Goal: Task Accomplishment & Management: Manage account settings

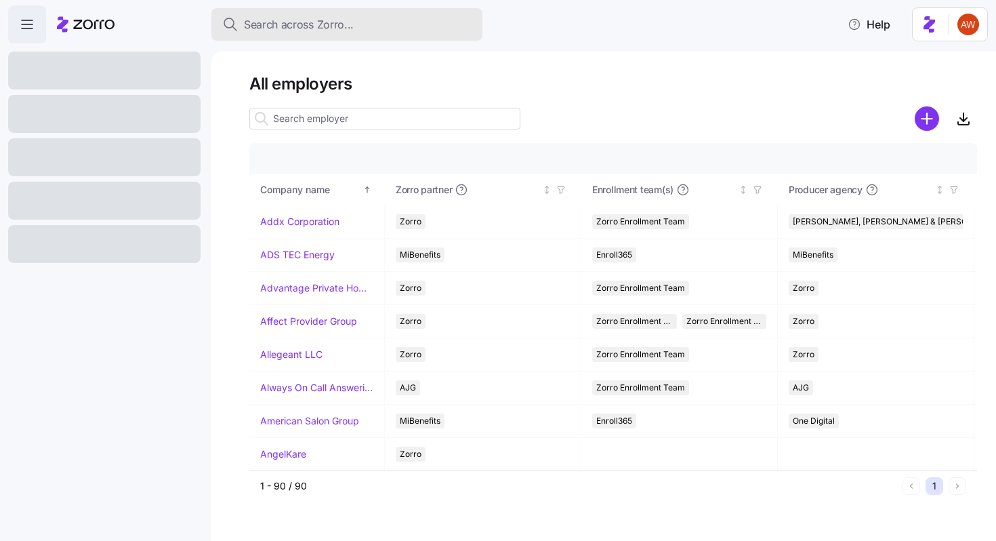
click at [360, 22] on div "Search across Zorro..." at bounding box center [346, 24] width 249 height 17
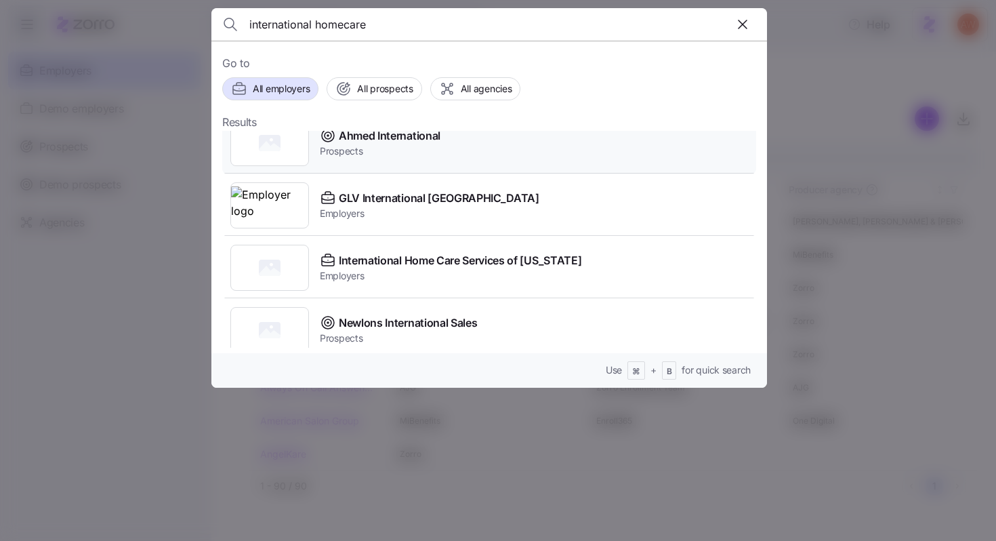
scroll to position [89, 0]
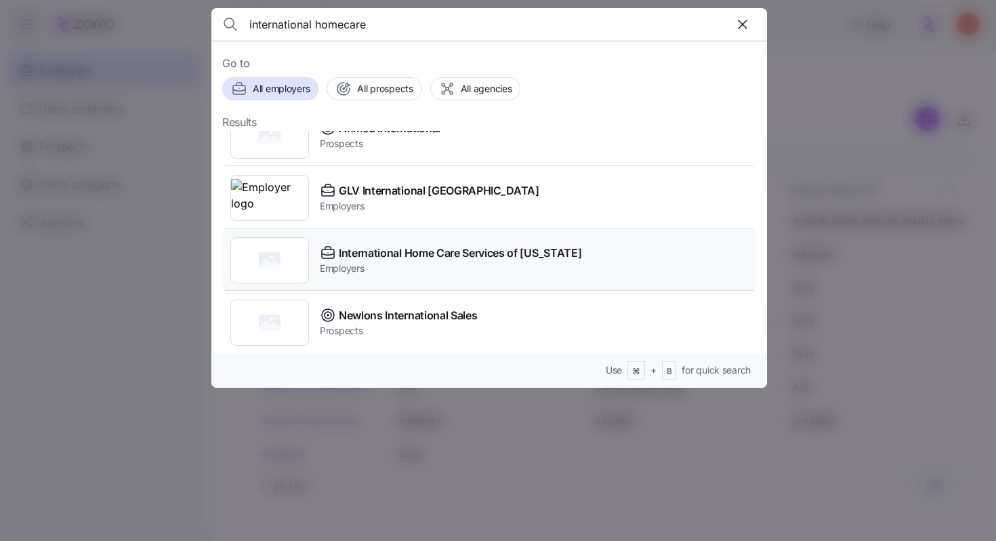
type input "international homecare"
click at [368, 249] on span "International Home Care Services of [US_STATE]" at bounding box center [460, 253] width 243 height 17
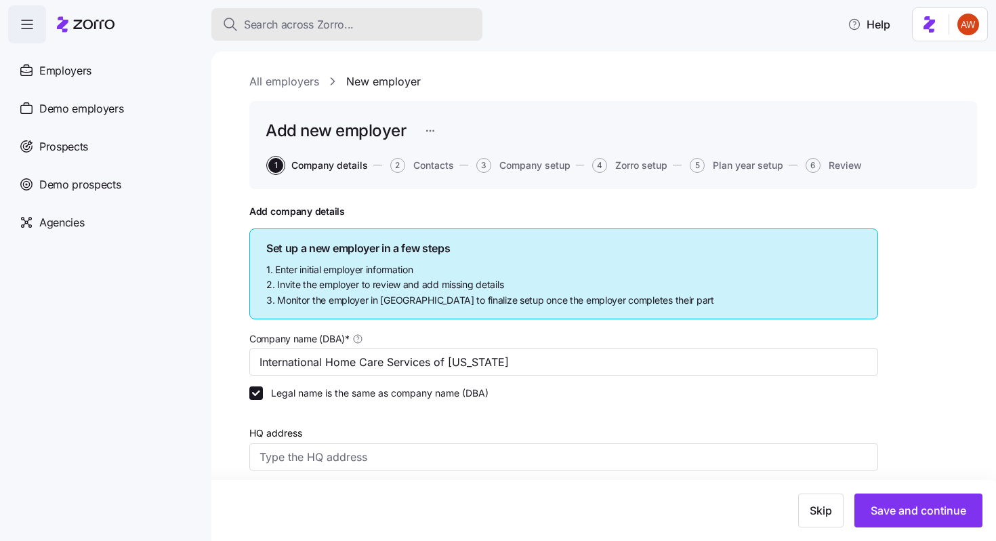
click at [274, 23] on span "Search across Zorro..." at bounding box center [299, 24] width 110 height 17
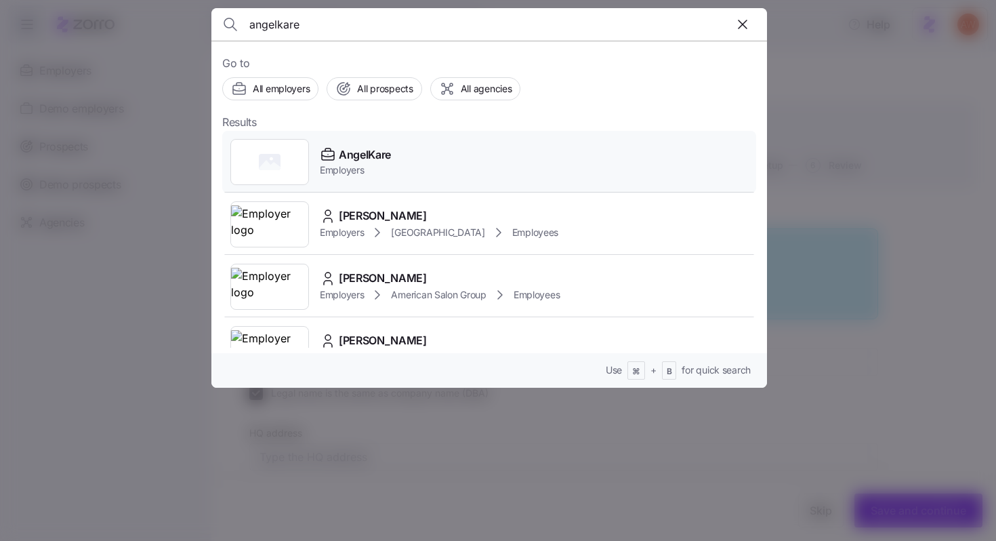
type input "angelkare"
click at [362, 157] on span "AngelKare" at bounding box center [365, 154] width 52 height 17
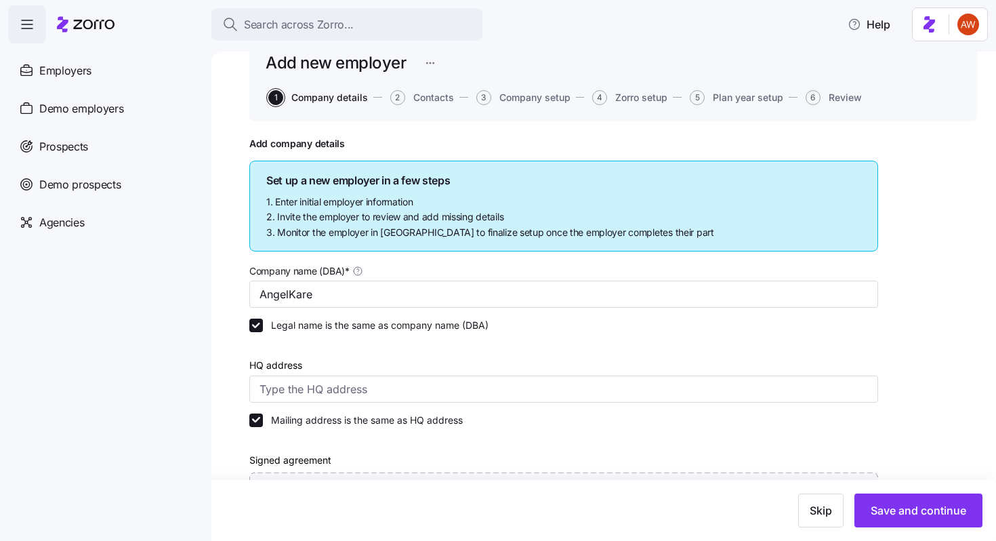
scroll to position [32, 0]
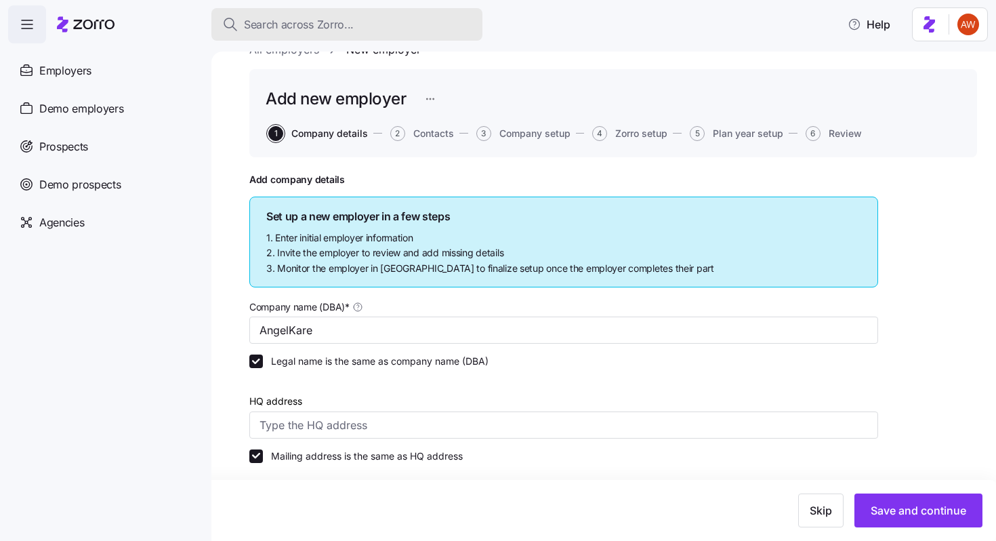
click at [300, 19] on span "Search across Zorro..." at bounding box center [299, 24] width 110 height 17
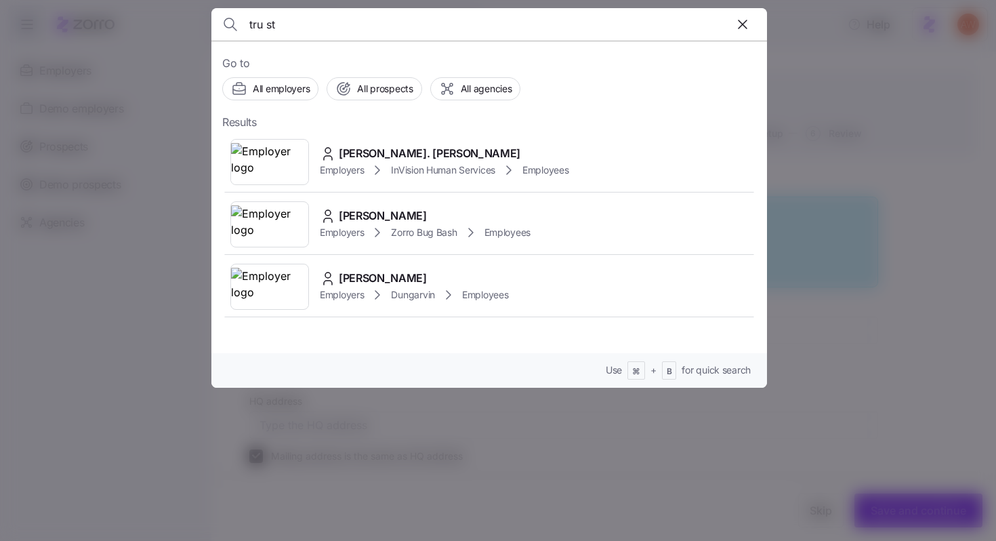
type input "tru st"
click at [61, 54] on div at bounding box center [498, 270] width 996 height 541
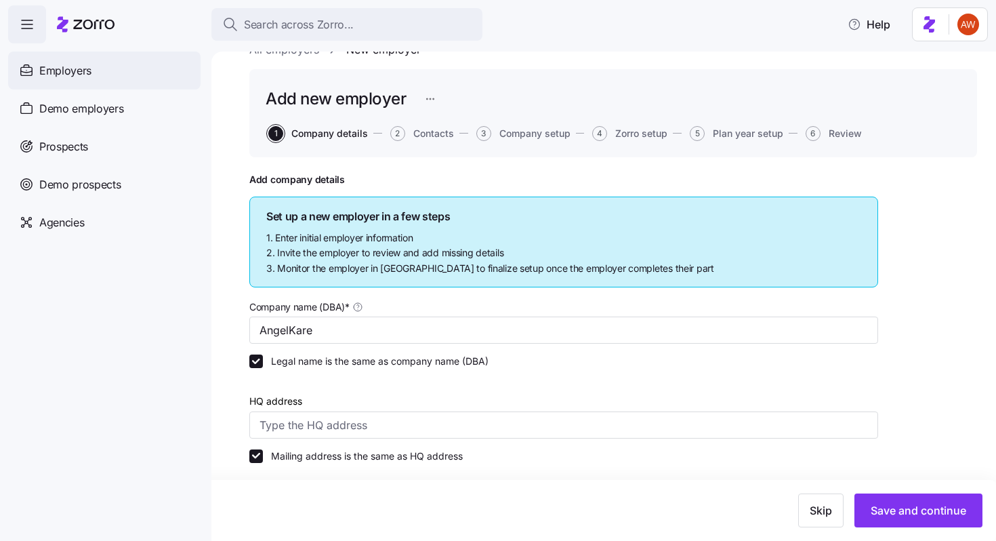
click at [68, 71] on span "Employers" at bounding box center [65, 70] width 52 height 17
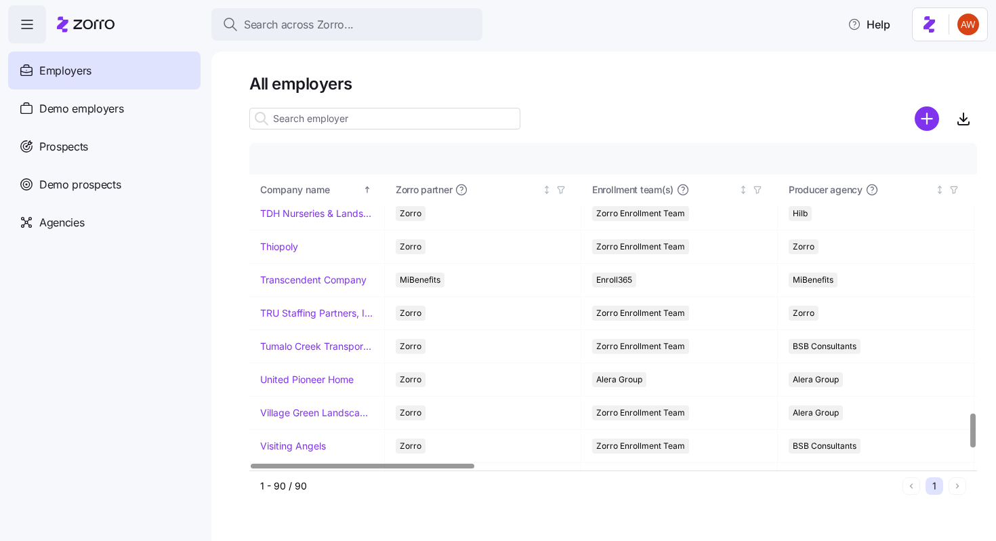
scroll to position [2573, 0]
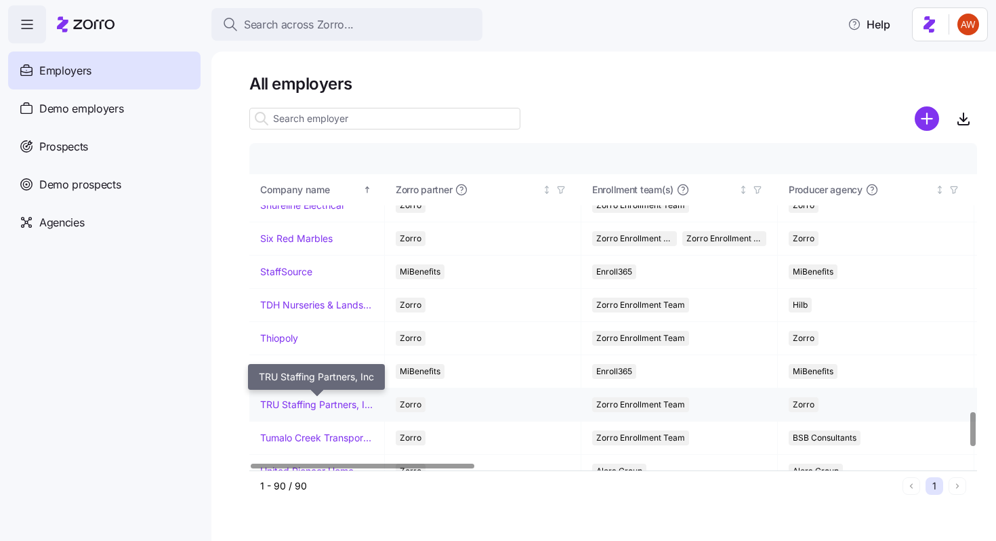
click at [314, 409] on link "TRU Staffing Partners, Inc" at bounding box center [316, 405] width 113 height 14
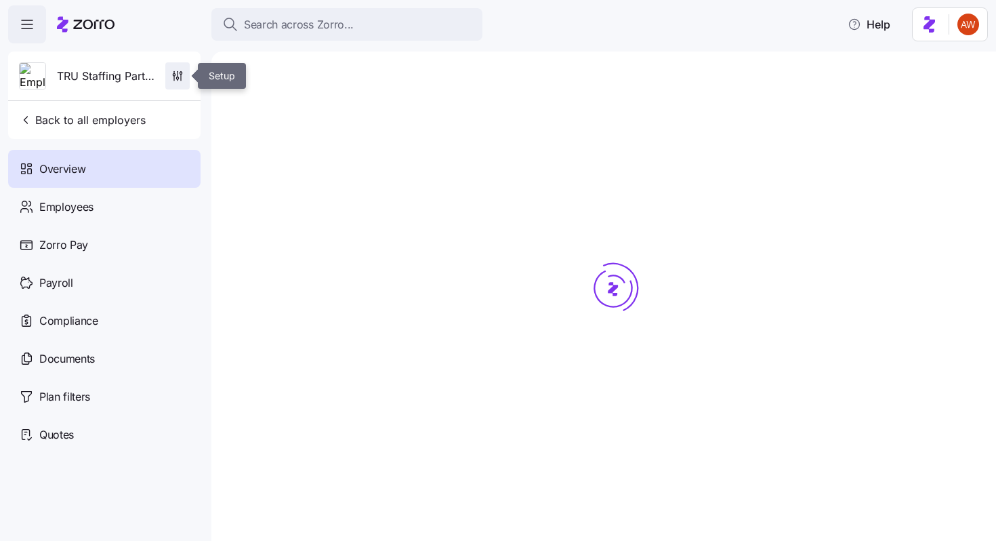
click at [178, 79] on icon "button" at bounding box center [178, 79] width 0 height 1
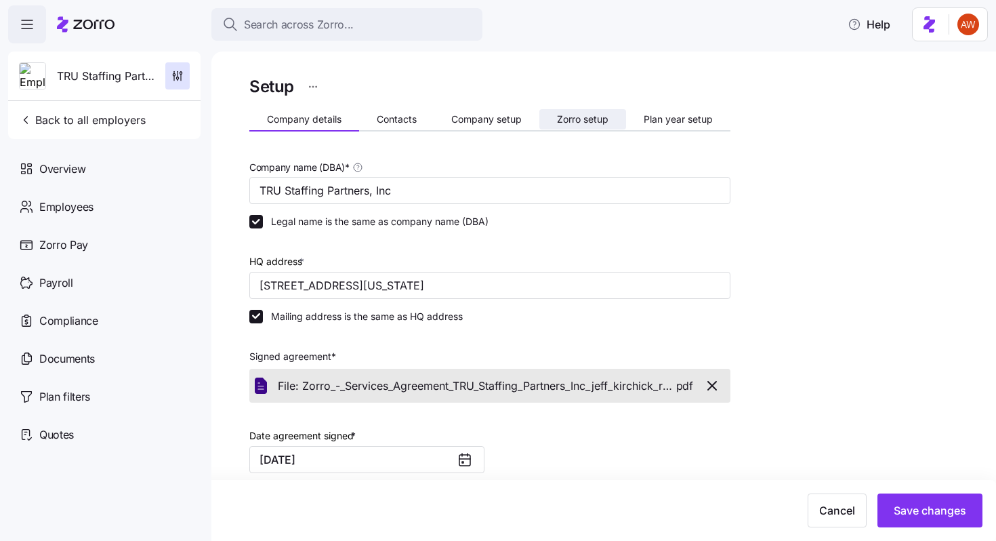
click at [581, 115] on span "Zorro setup" at bounding box center [583, 119] width 52 height 9
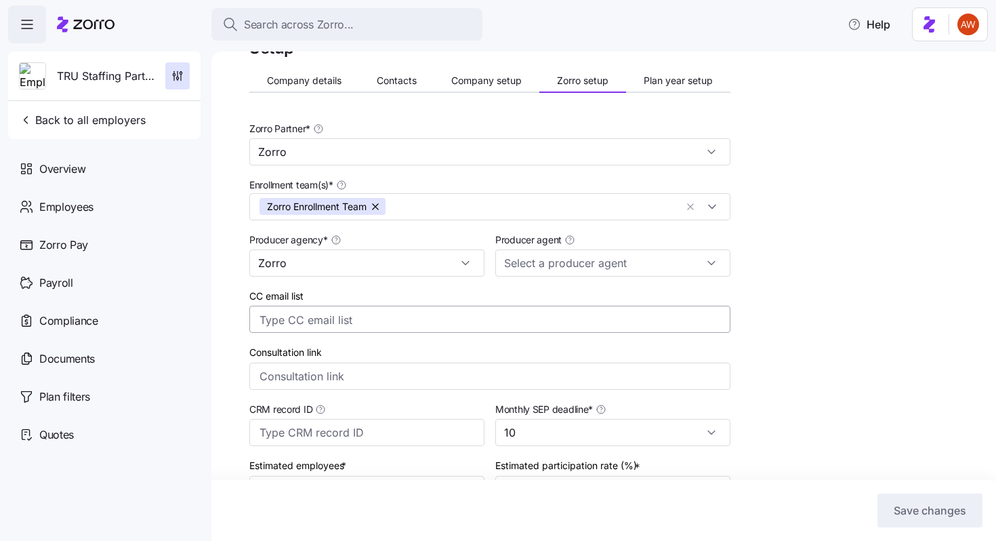
scroll to position [41, 0]
click at [323, 371] on input "Consultation link" at bounding box center [489, 374] width 481 height 27
paste input "[URL][DOMAIN_NAME]"
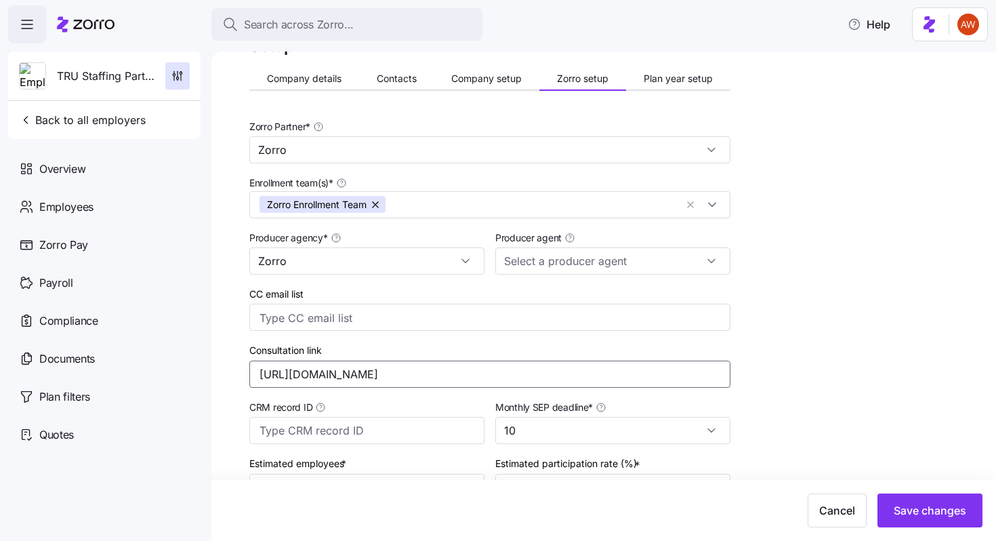
type input "[URL][DOMAIN_NAME]"
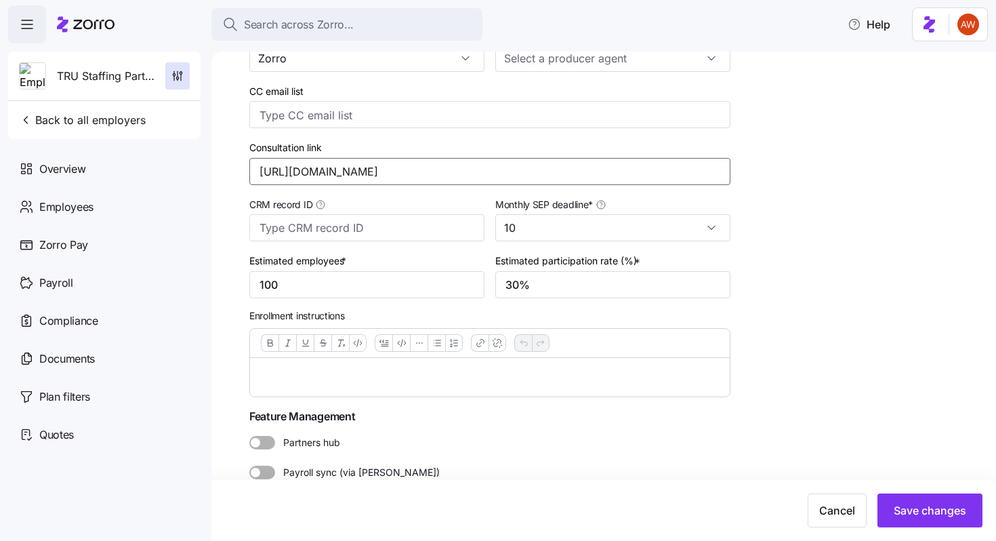
scroll to position [264, 0]
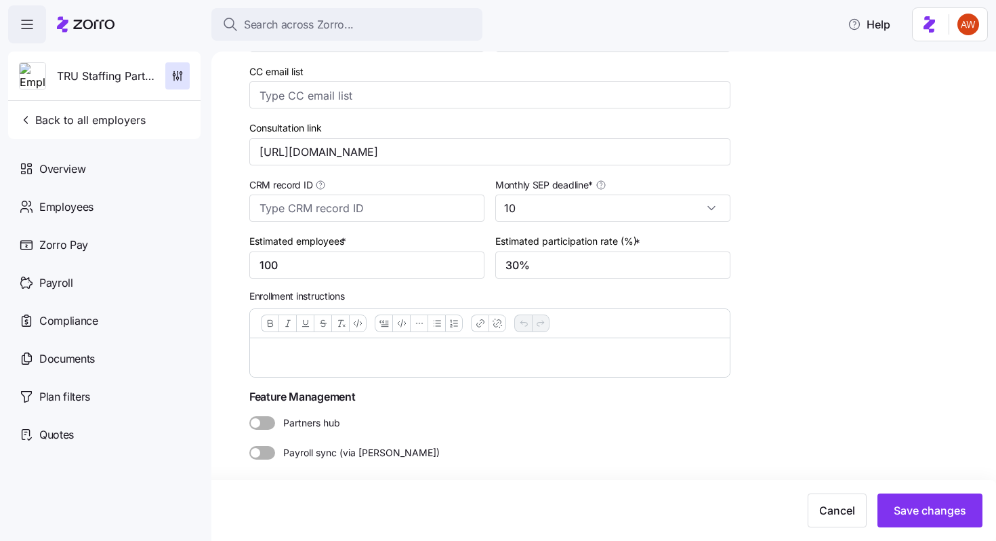
click at [316, 367] on div at bounding box center [490, 357] width 480 height 39
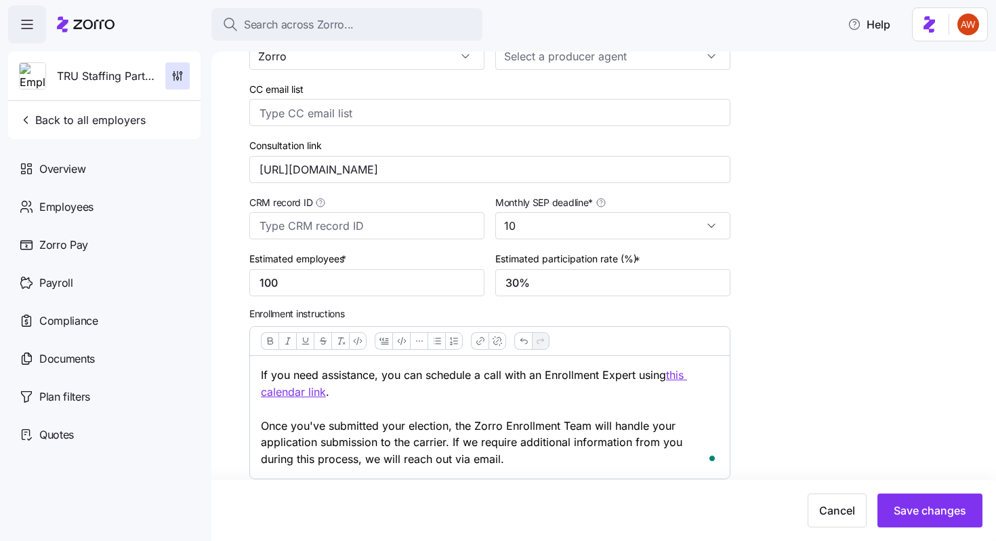
scroll to position [244, 0]
click at [927, 506] on span "Save changes" at bounding box center [930, 510] width 73 height 16
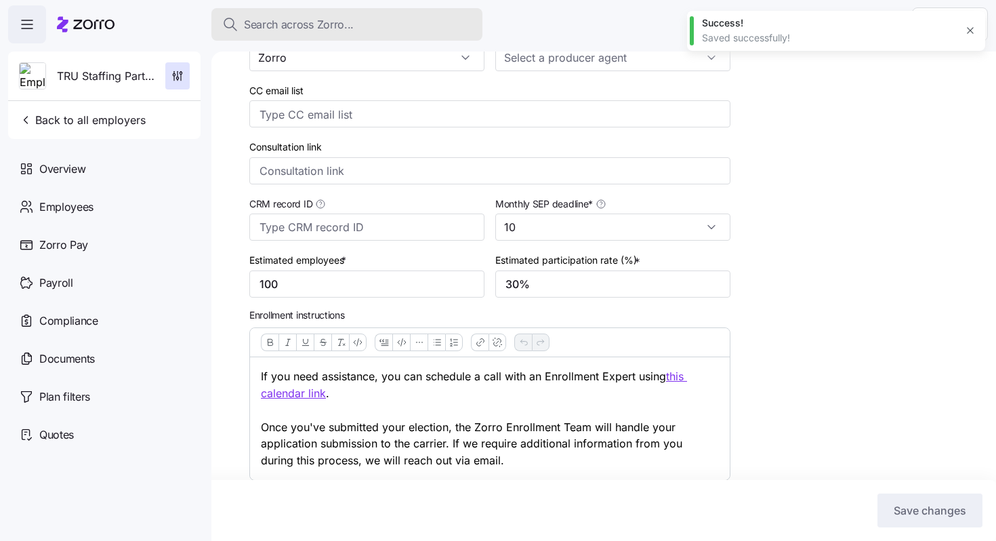
type input "[URL][DOMAIN_NAME]"
click at [301, 20] on span "Search across Zorro..." at bounding box center [299, 24] width 110 height 17
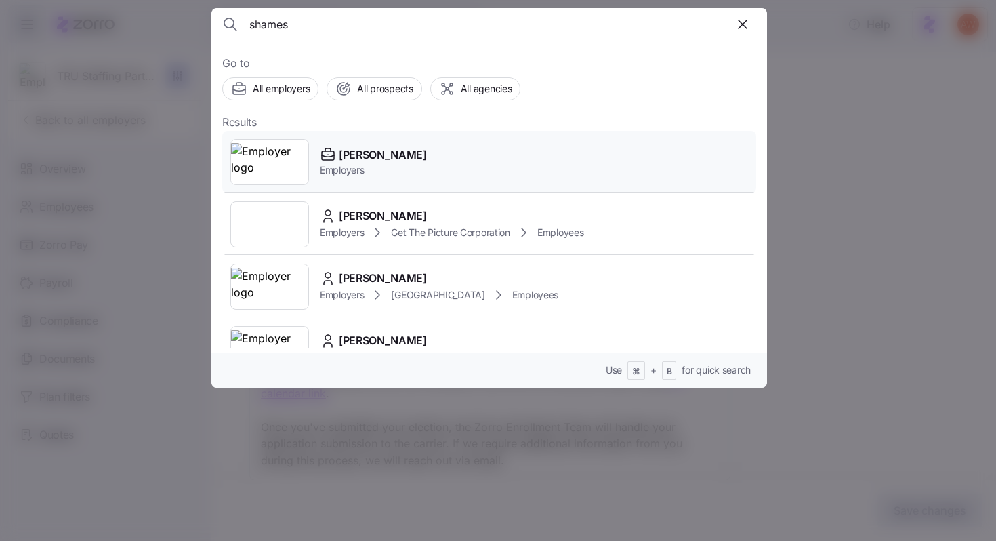
type input "shames"
click at [411, 161] on span "[PERSON_NAME]" at bounding box center [383, 154] width 88 height 17
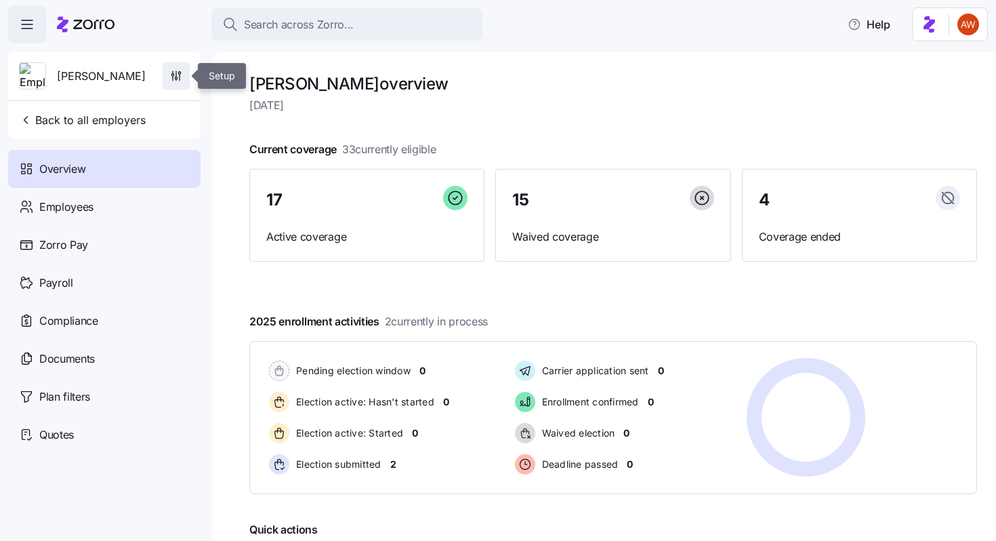
click at [178, 75] on icon "button" at bounding box center [176, 76] width 14 height 14
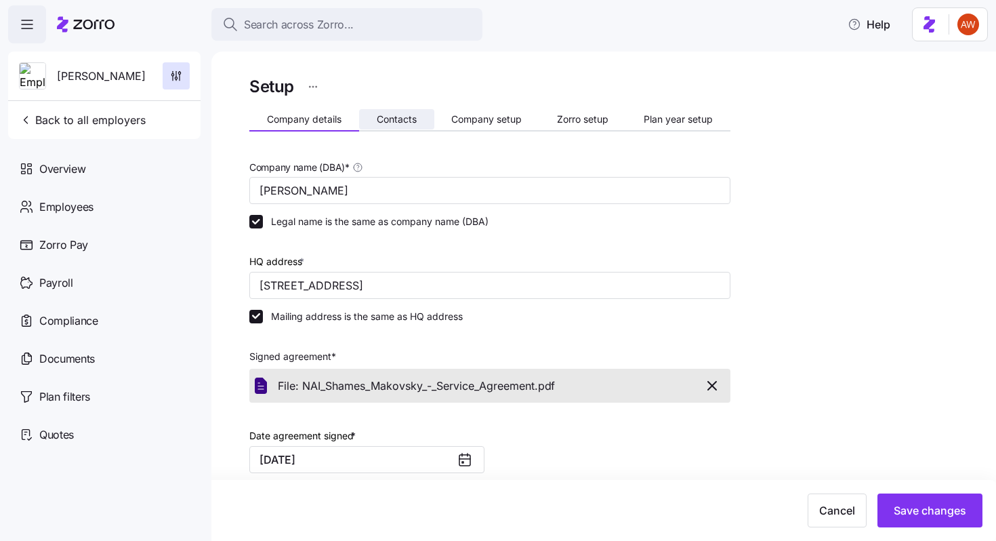
click at [417, 115] on button "Contacts" at bounding box center [396, 119] width 75 height 20
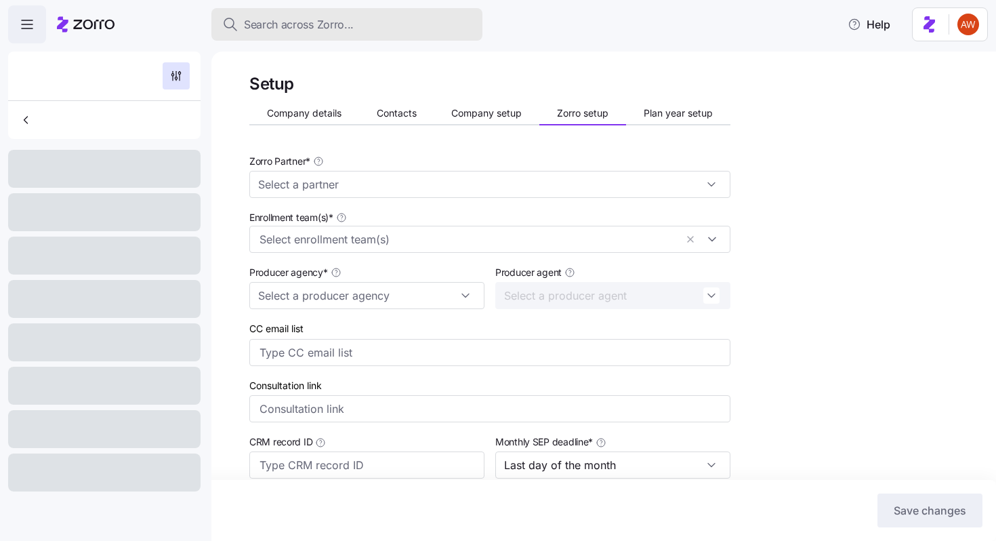
click at [325, 28] on span "Search across Zorro..." at bounding box center [299, 24] width 110 height 17
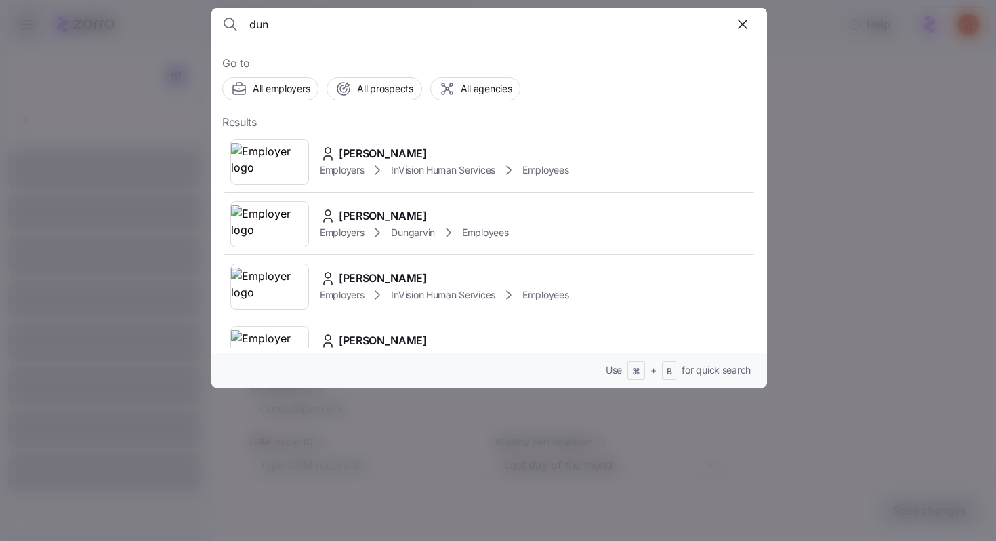
type input "dung"
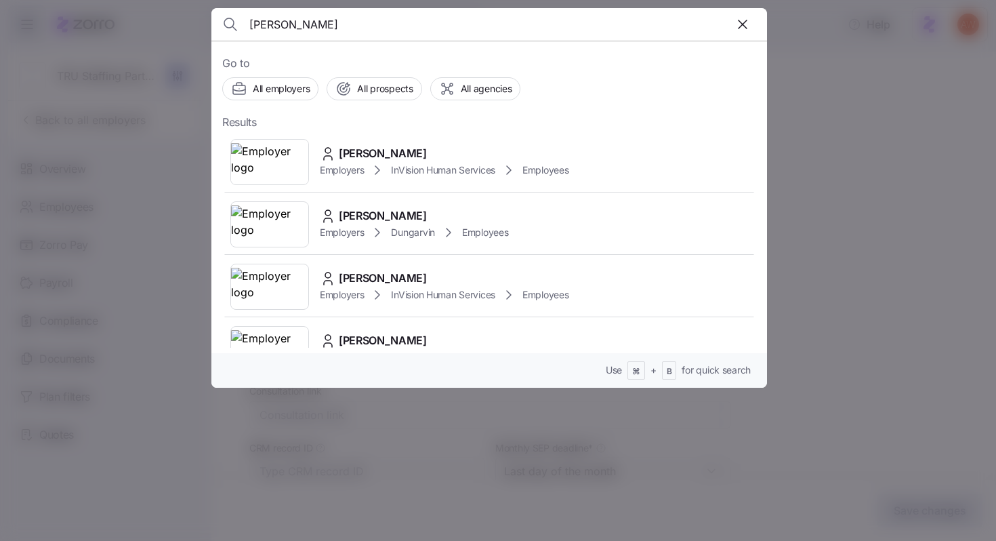
type input "100"
type input "30%"
type input "10"
type input "Zorro"
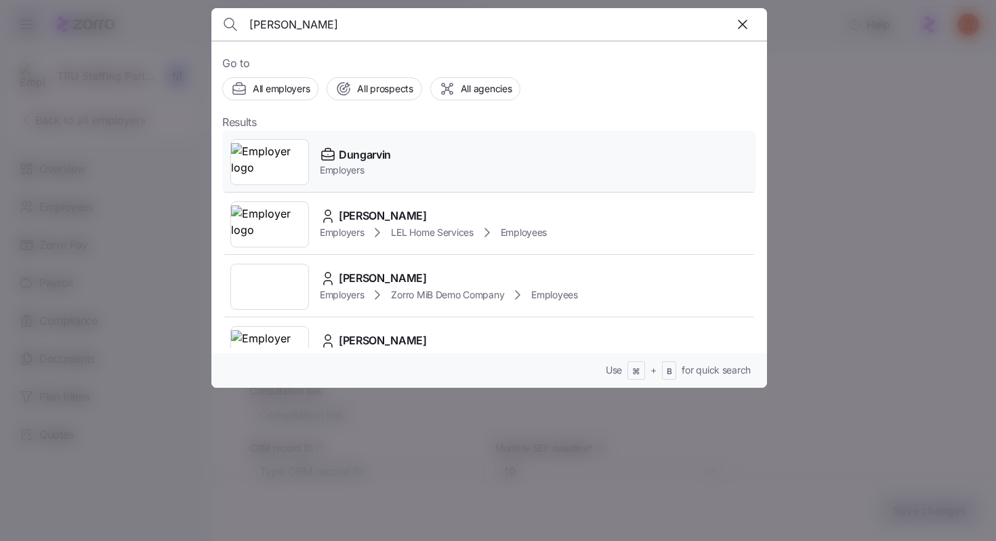
type input "dung"
click at [346, 151] on span "Dungarvin" at bounding box center [365, 154] width 52 height 17
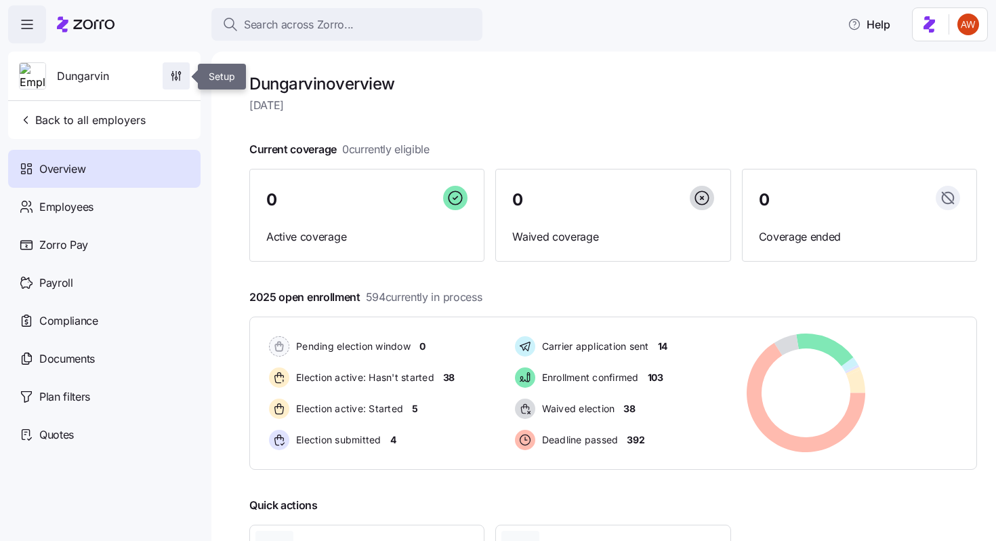
click at [171, 83] on span "button" at bounding box center [176, 76] width 26 height 26
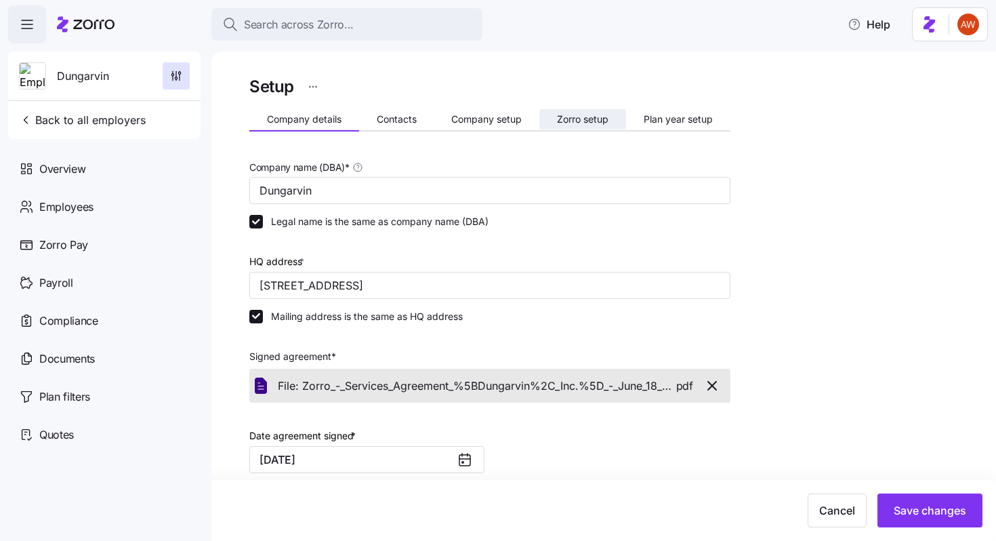
click at [571, 120] on span "Zorro setup" at bounding box center [583, 119] width 52 height 9
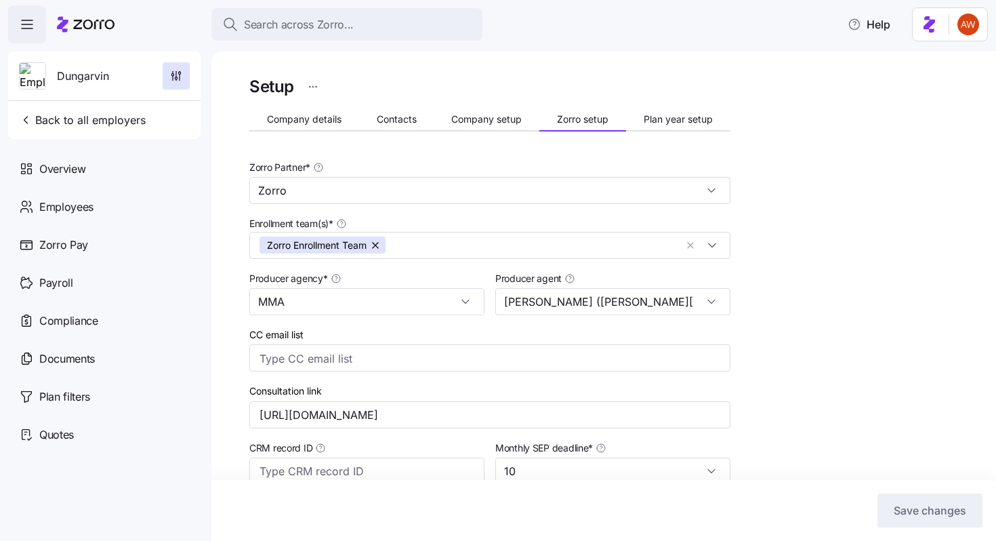
type input "Zorro"
type input "MMA"
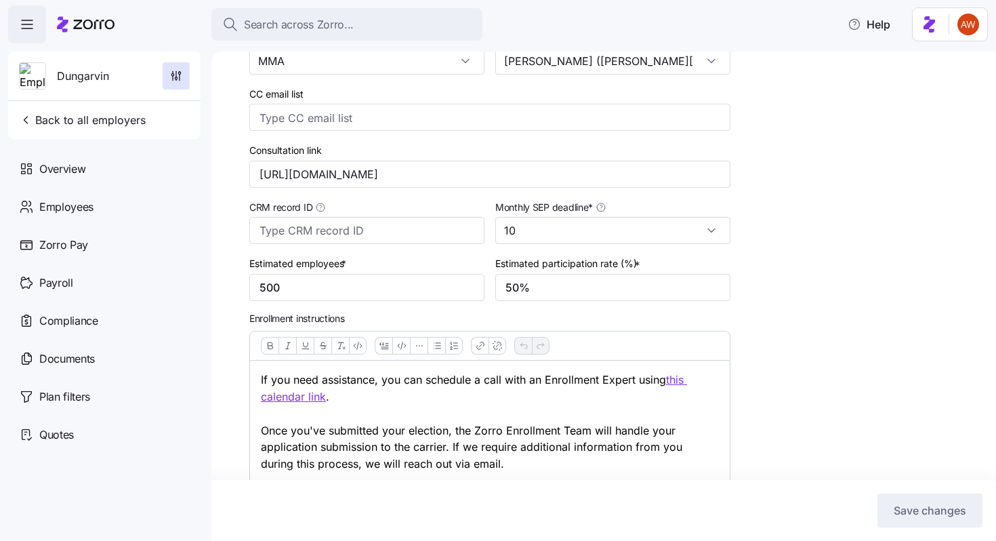
scroll to position [269, 0]
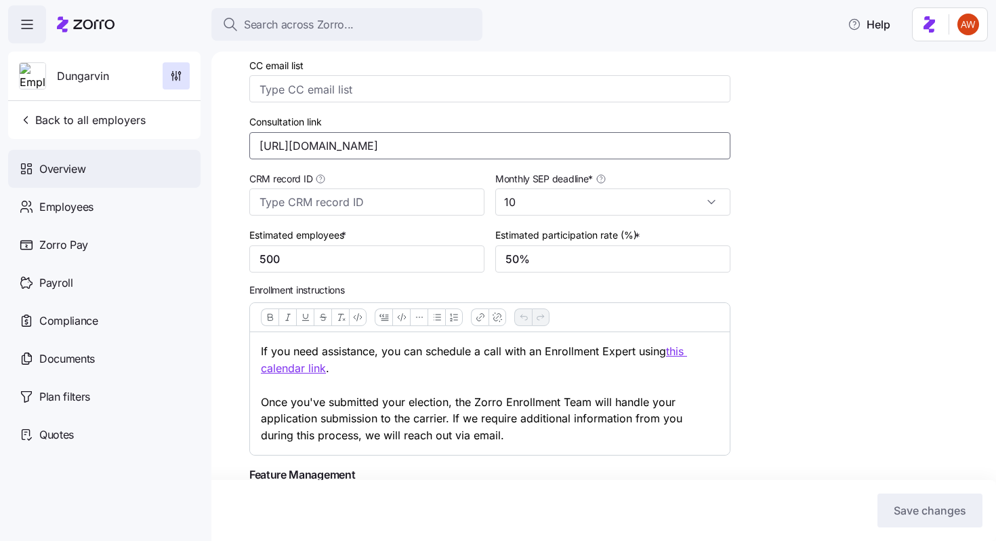
drag, startPoint x: 477, startPoint y: 153, endPoint x: 192, endPoint y: 149, distance: 284.7
click at [192, 149] on div "Search across Zorro... Help Dungarvin Back to all employers Overview Employees …" at bounding box center [498, 266] width 996 height 533
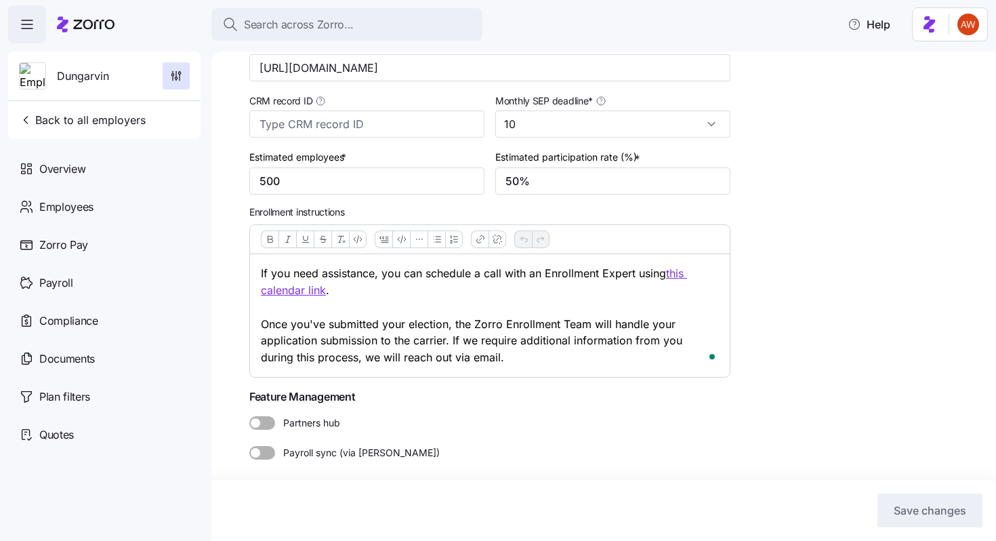
drag, startPoint x: 486, startPoint y: 357, endPoint x: 254, endPoint y: 267, distance: 248.7
click at [254, 267] on div "If you need assistance, you can schedule a call with an Enrollment Expert using…" at bounding box center [490, 315] width 480 height 123
copy p "If you need assistance, you can schedule a call with an Enrollment Expert using…"
